Goal: Information Seeking & Learning: Find contact information

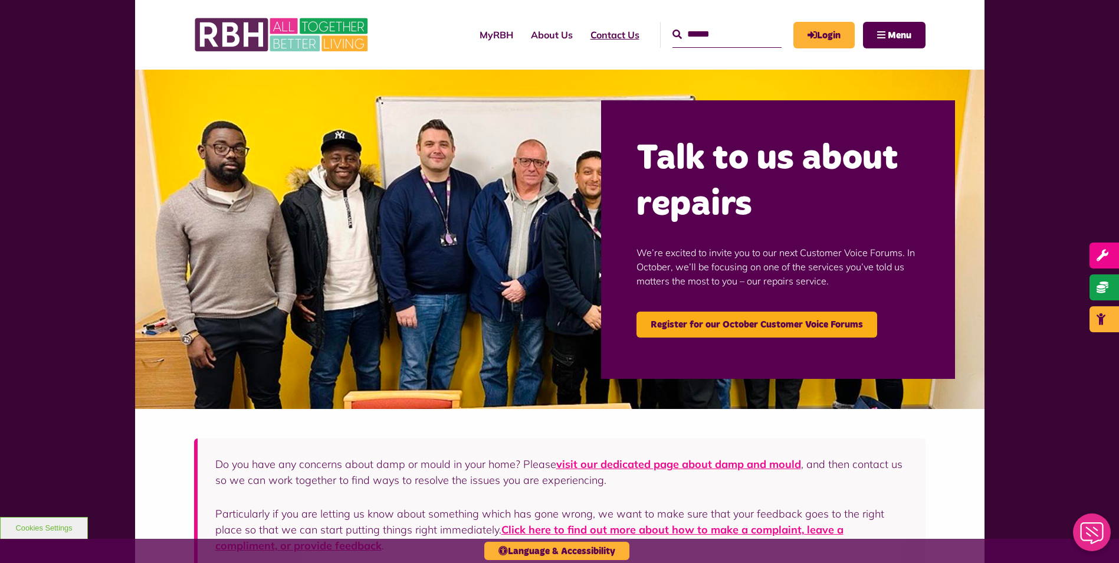
click at [591, 41] on link "Contact Us" at bounding box center [615, 35] width 67 height 32
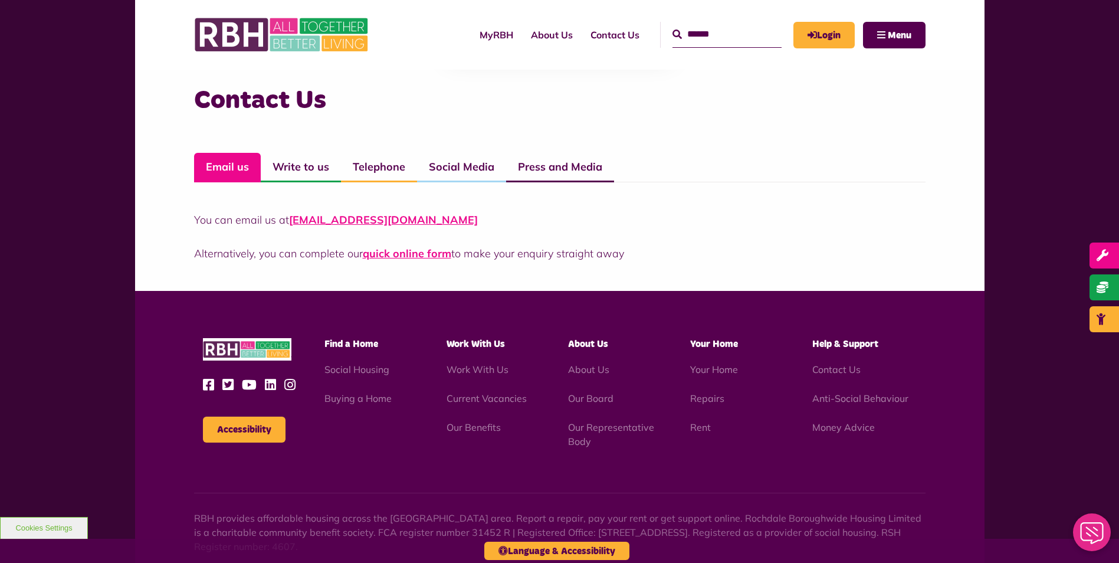
scroll to position [826, 0]
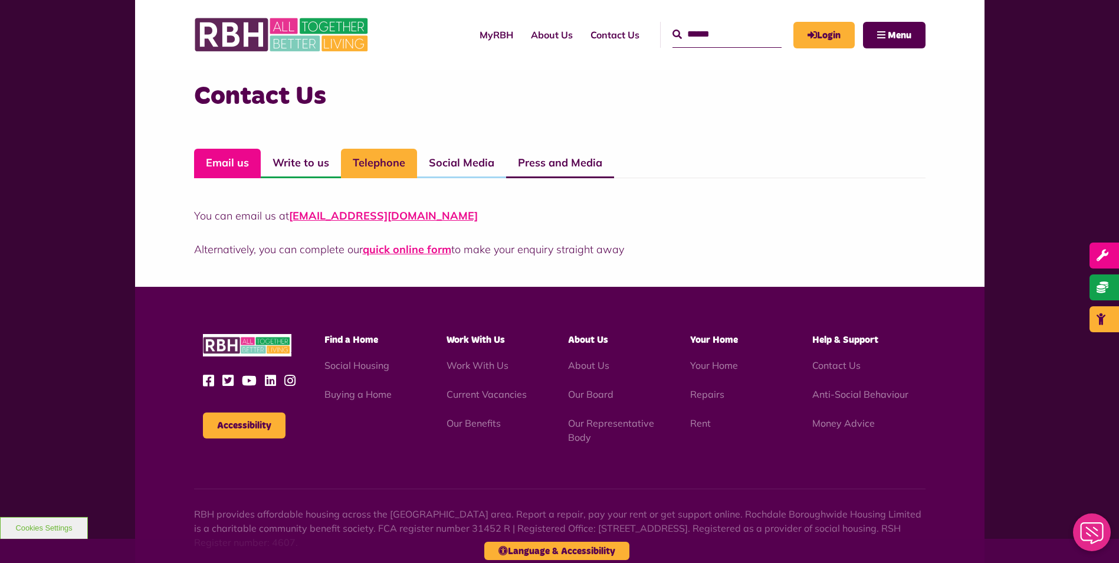
click at [369, 163] on link "Telephone" at bounding box center [379, 163] width 76 height 29
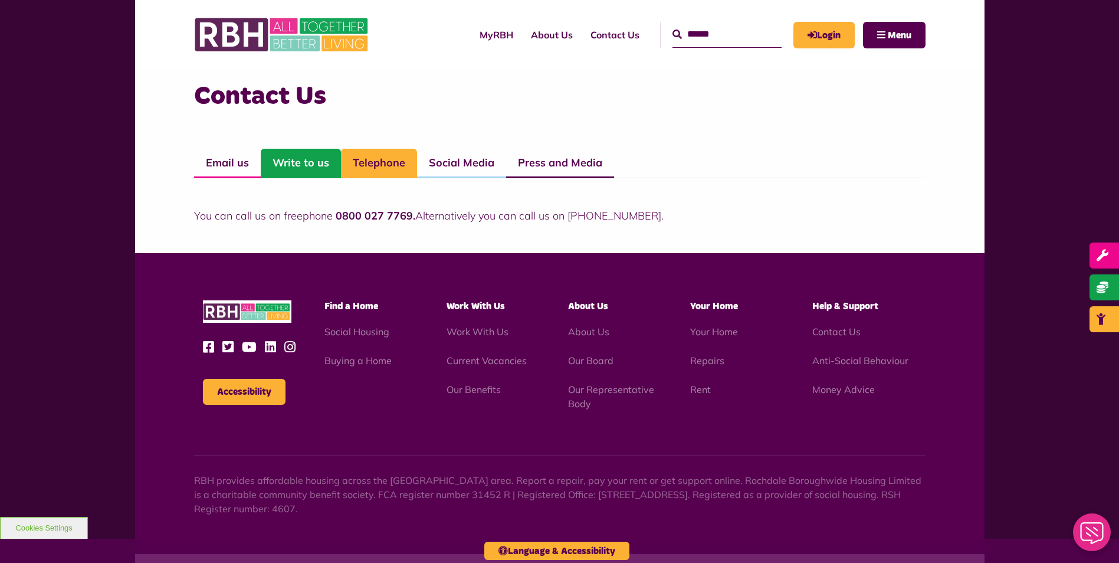
click at [307, 165] on link "Write to us" at bounding box center [301, 163] width 80 height 29
drag, startPoint x: 328, startPoint y: 211, endPoint x: 623, endPoint y: 219, distance: 295.1
click at [623, 219] on p "You can write to us at: RBH, Unique Enterprise Centre, Belfield Road, Rochdale,…" at bounding box center [560, 216] width 732 height 16
copy p "Unique Enterprise Centre, Belfield Road, Rochdale, OL16 2UP"
